Goal: Find specific page/section: Find specific page/section

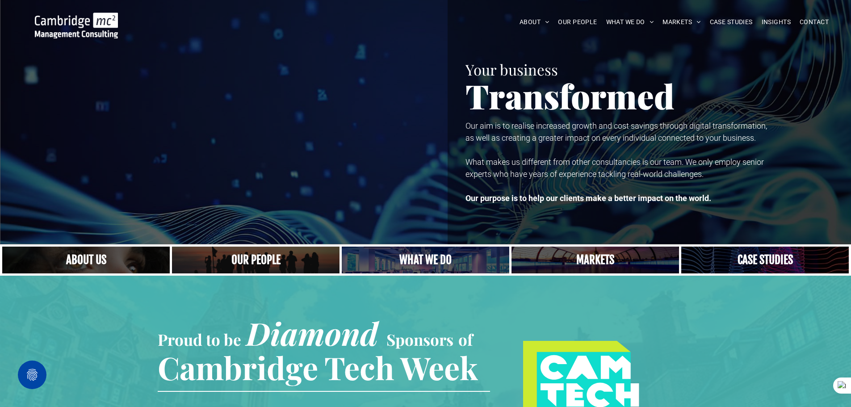
drag, startPoint x: 775, startPoint y: 0, endPoint x: 838, endPoint y: 71, distance: 94.6
click at [838, 71] on h1 "Your business" at bounding box center [654, 69] width 377 height 16
click at [572, 21] on span "OUR PEOPLE" at bounding box center [577, 22] width 39 height 14
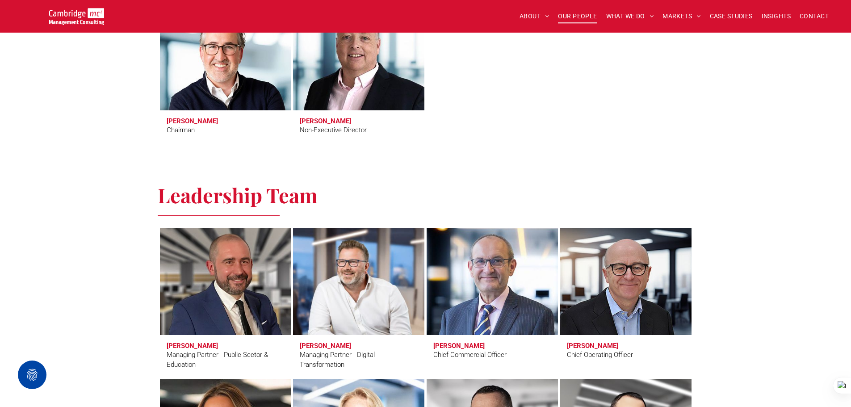
scroll to position [581, 0]
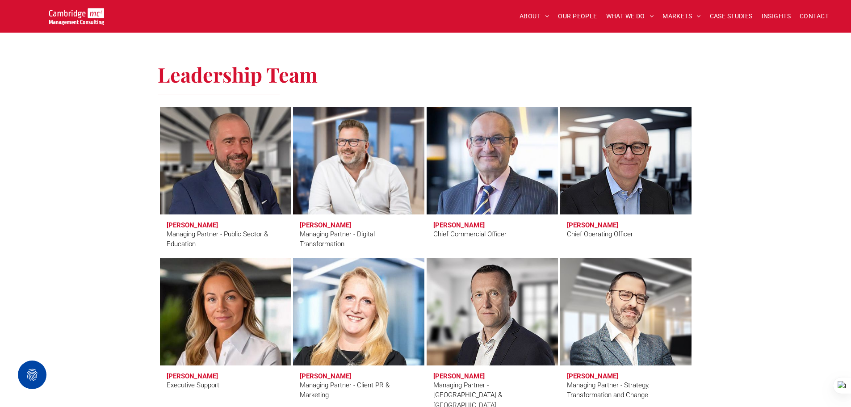
click at [518, 144] on link at bounding box center [492, 161] width 139 height 114
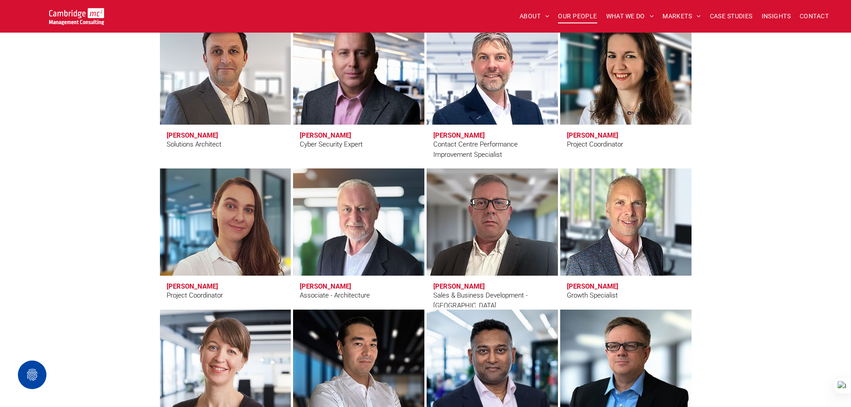
scroll to position [2726, 0]
